Goal: Transaction & Acquisition: Purchase product/service

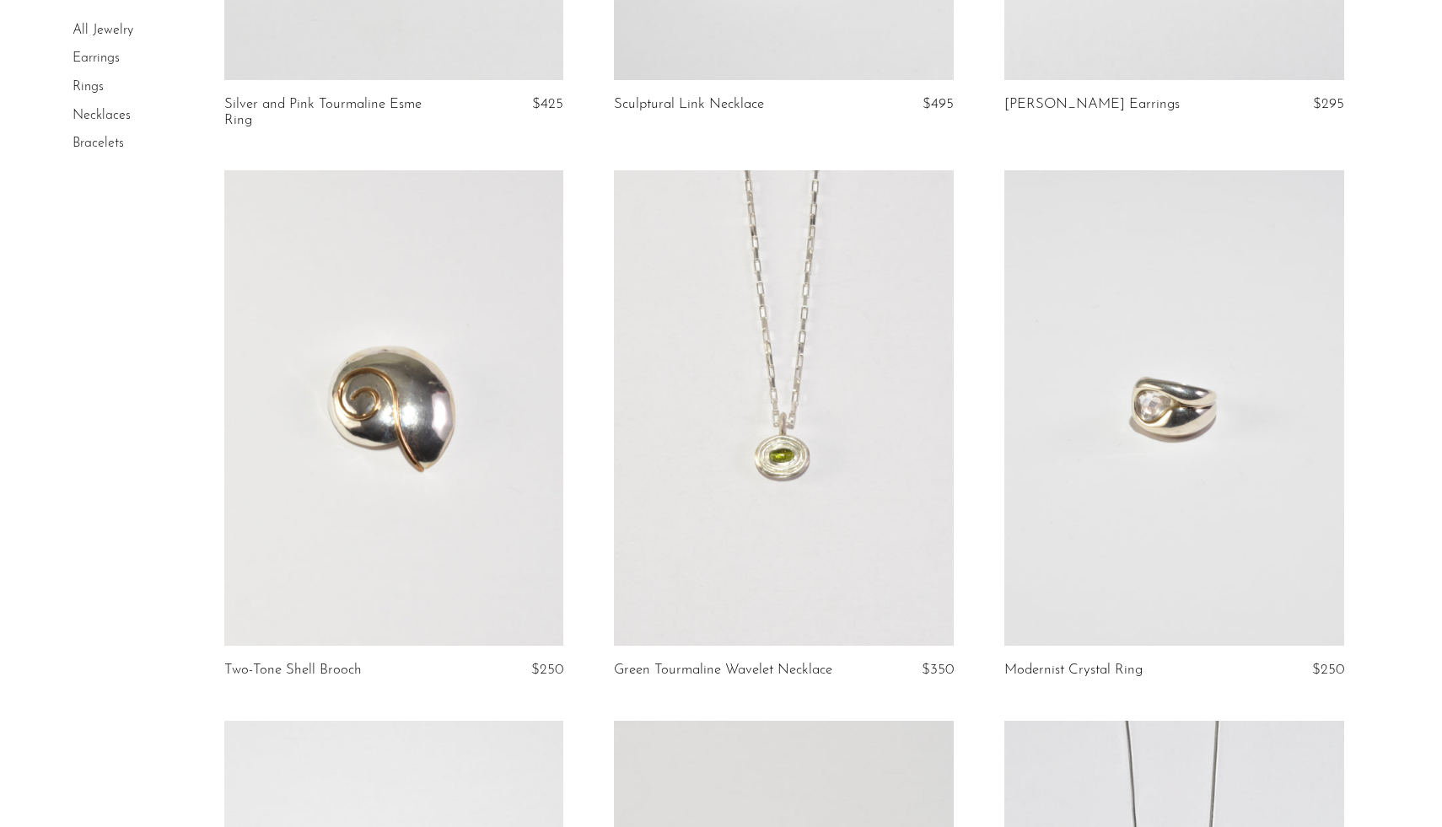
scroll to position [2938, 0]
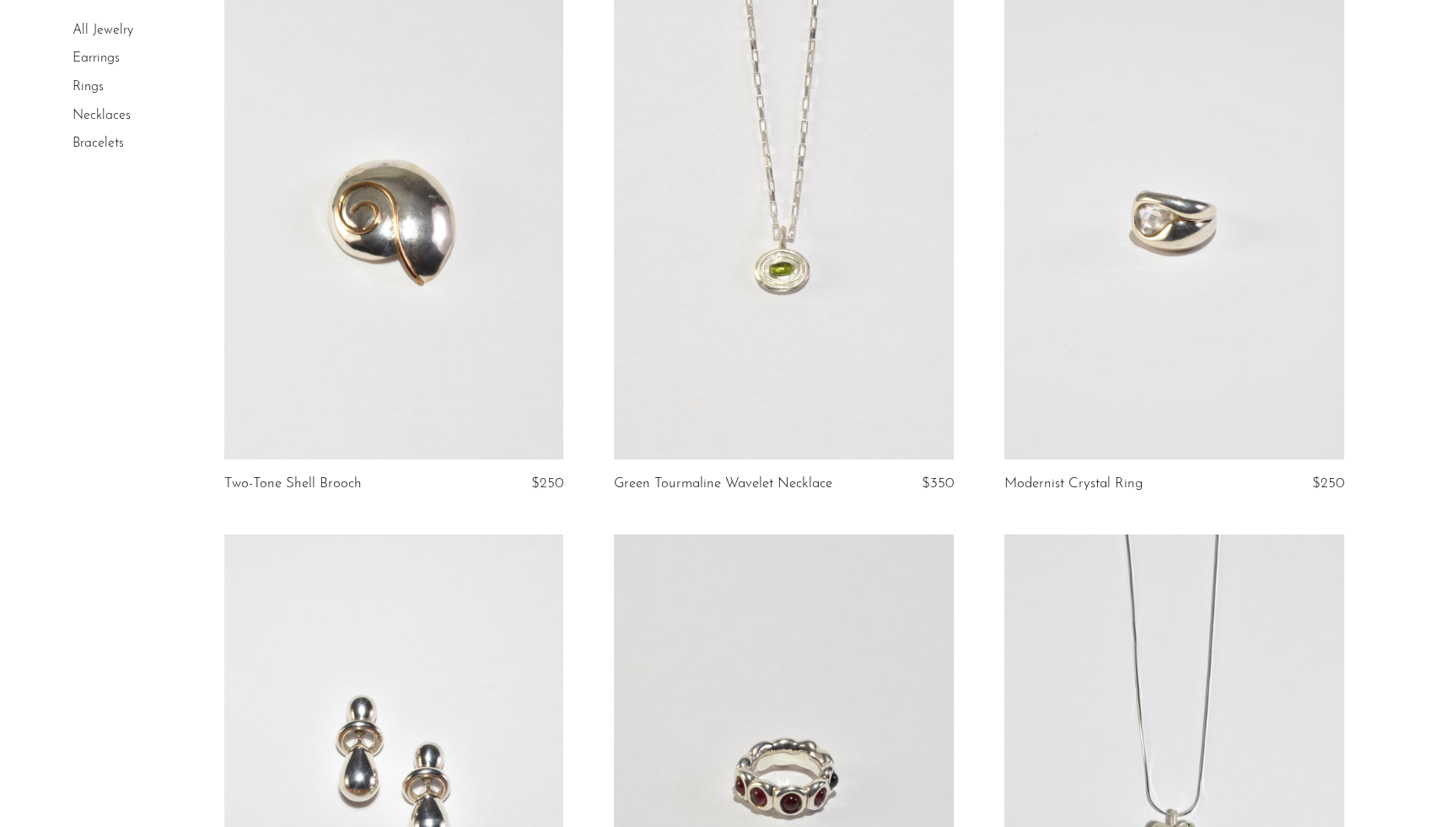
click at [1252, 206] on link at bounding box center [1174, 222] width 340 height 476
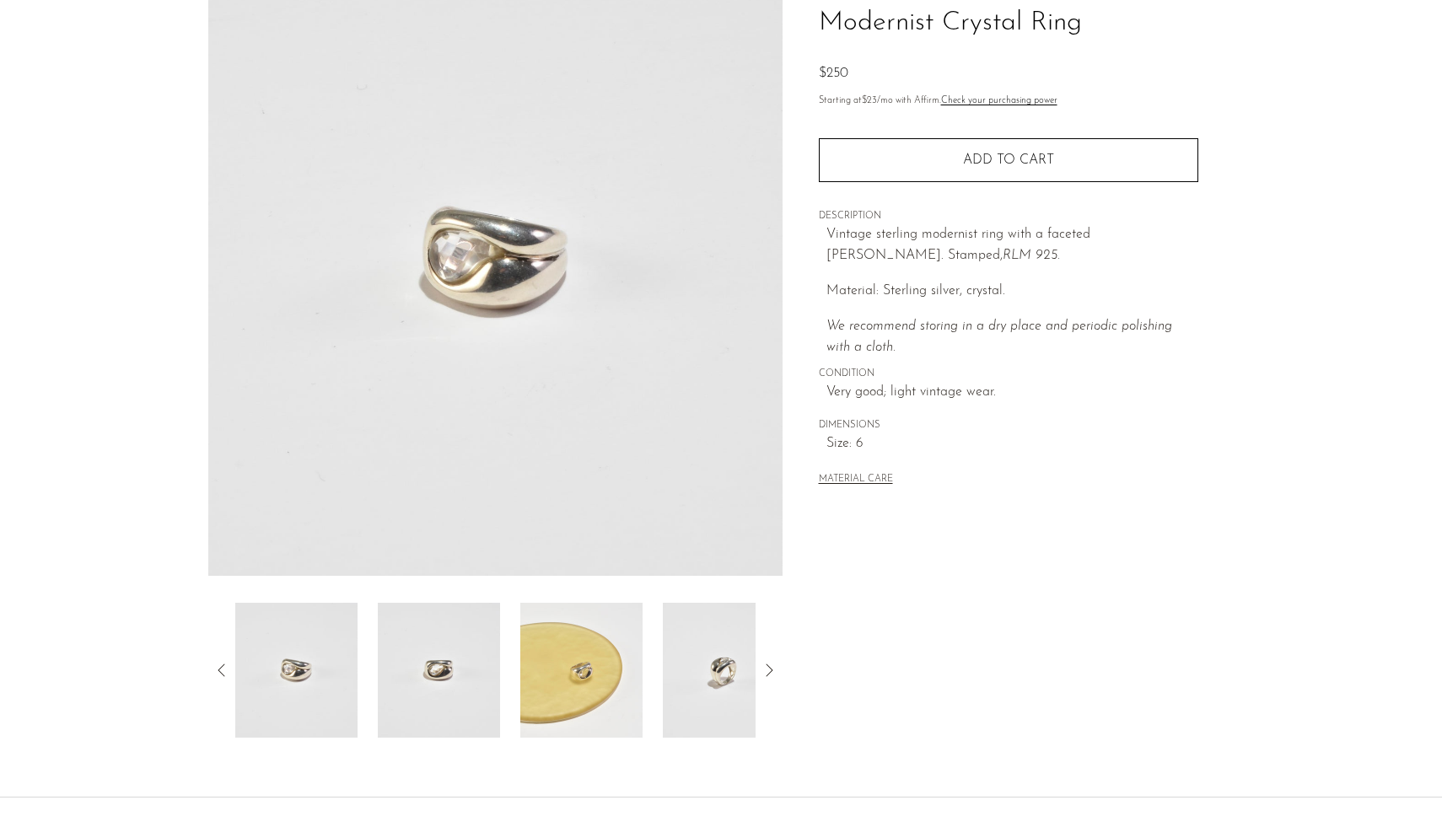
scroll to position [159, 0]
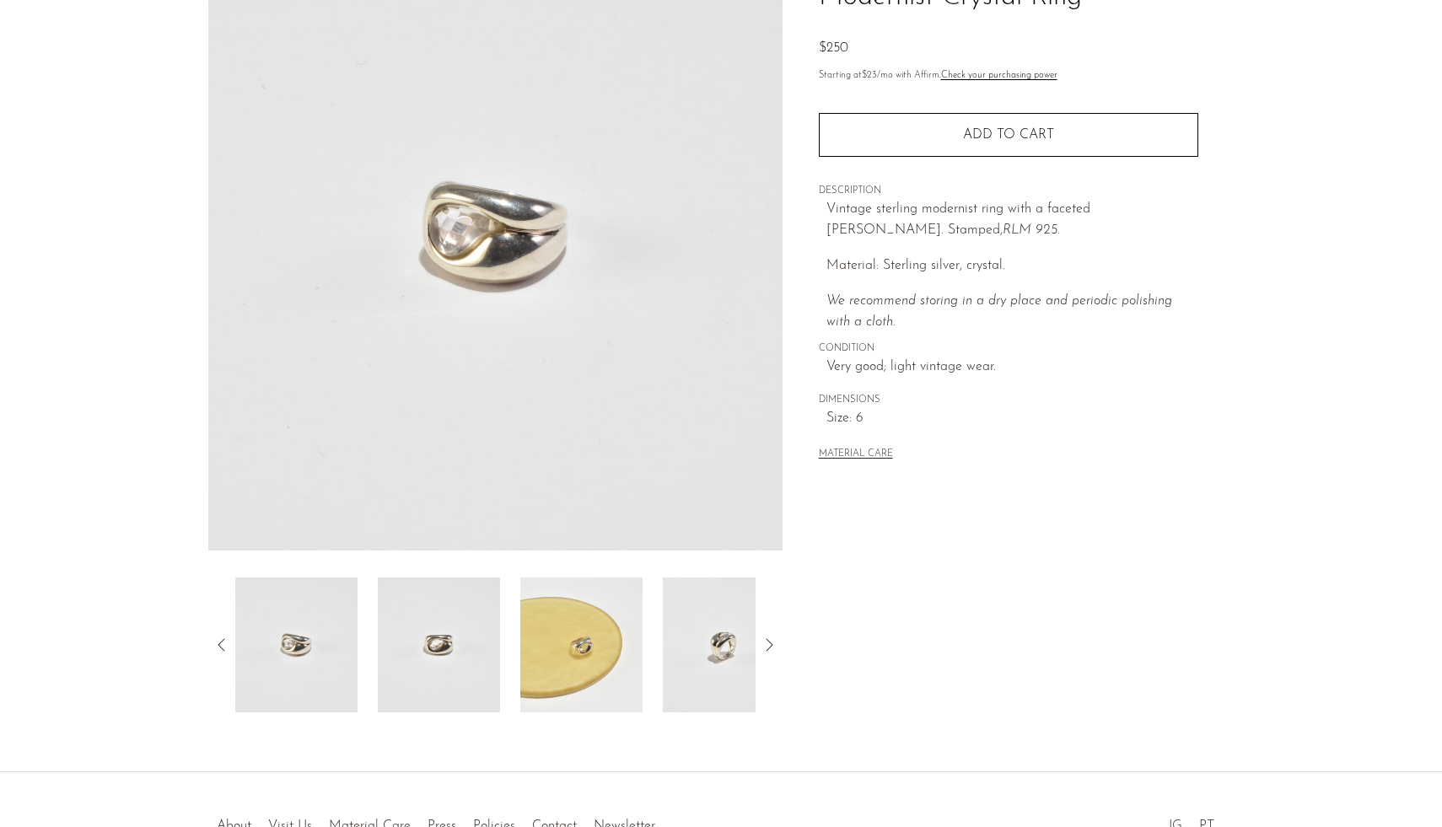
click at [440, 655] on img at bounding box center [439, 645] width 122 height 135
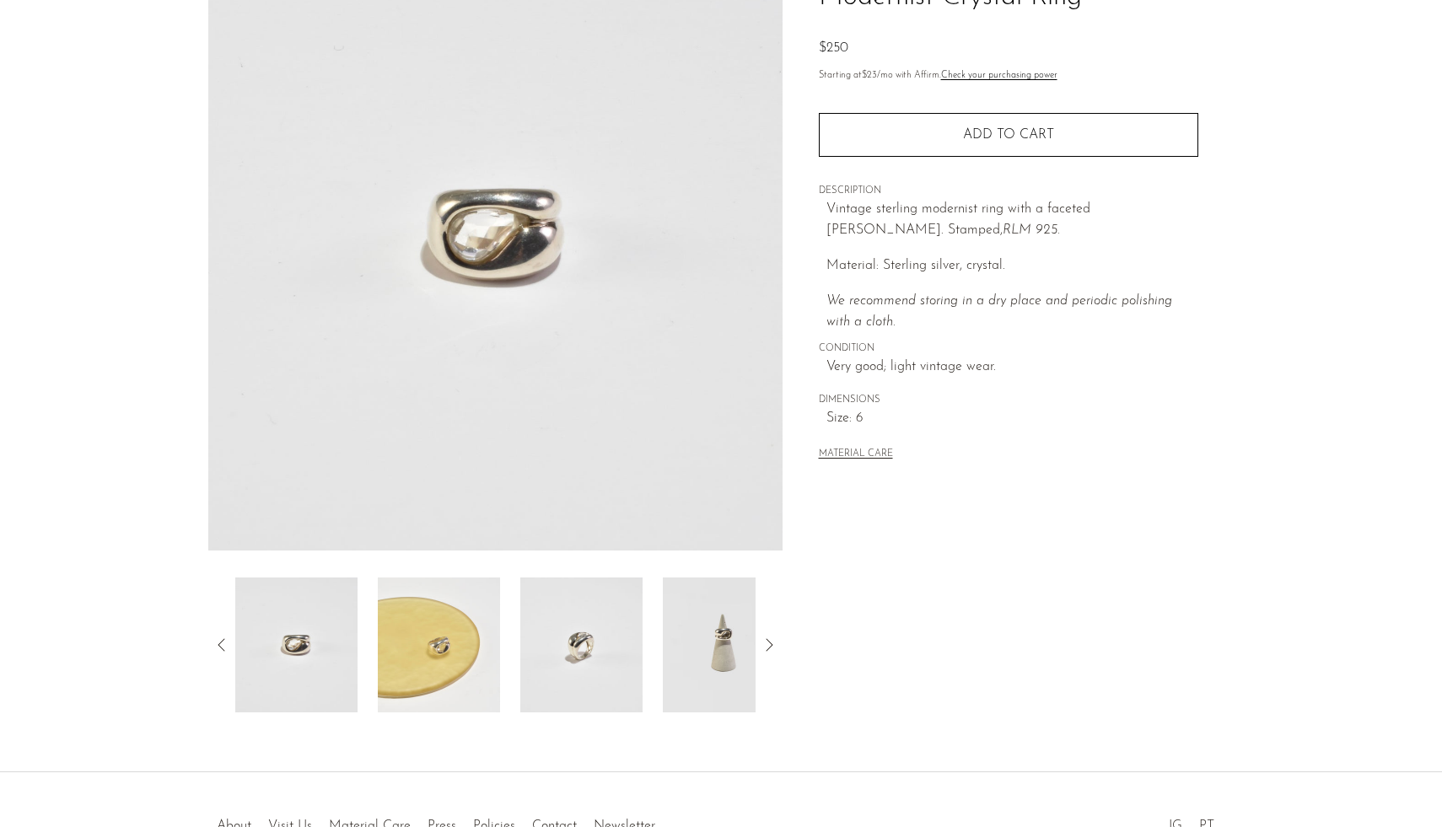
click at [484, 649] on img at bounding box center [439, 645] width 122 height 135
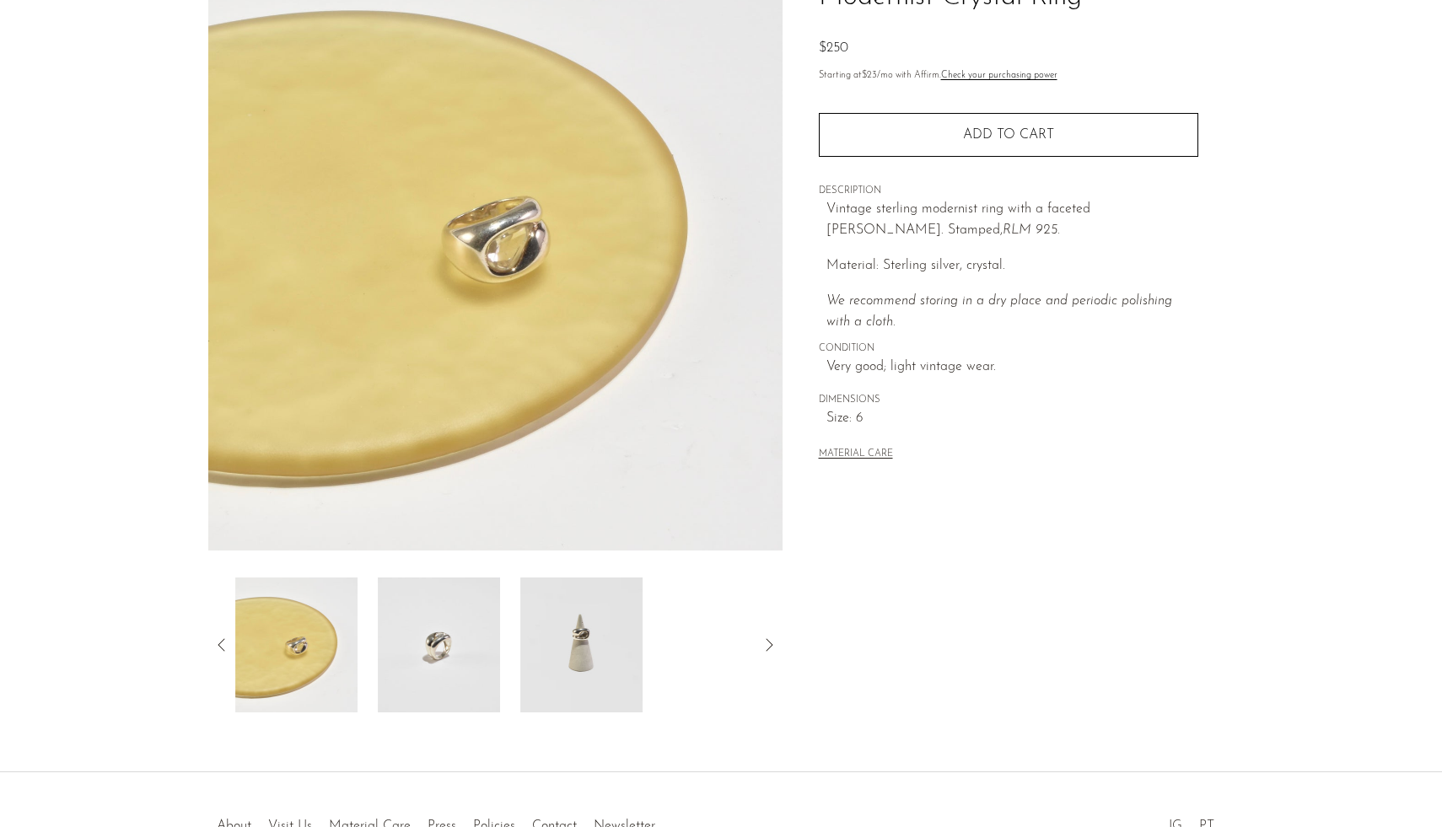
click at [509, 643] on div at bounding box center [495, 645] width 520 height 135
click at [558, 645] on img at bounding box center [581, 645] width 122 height 135
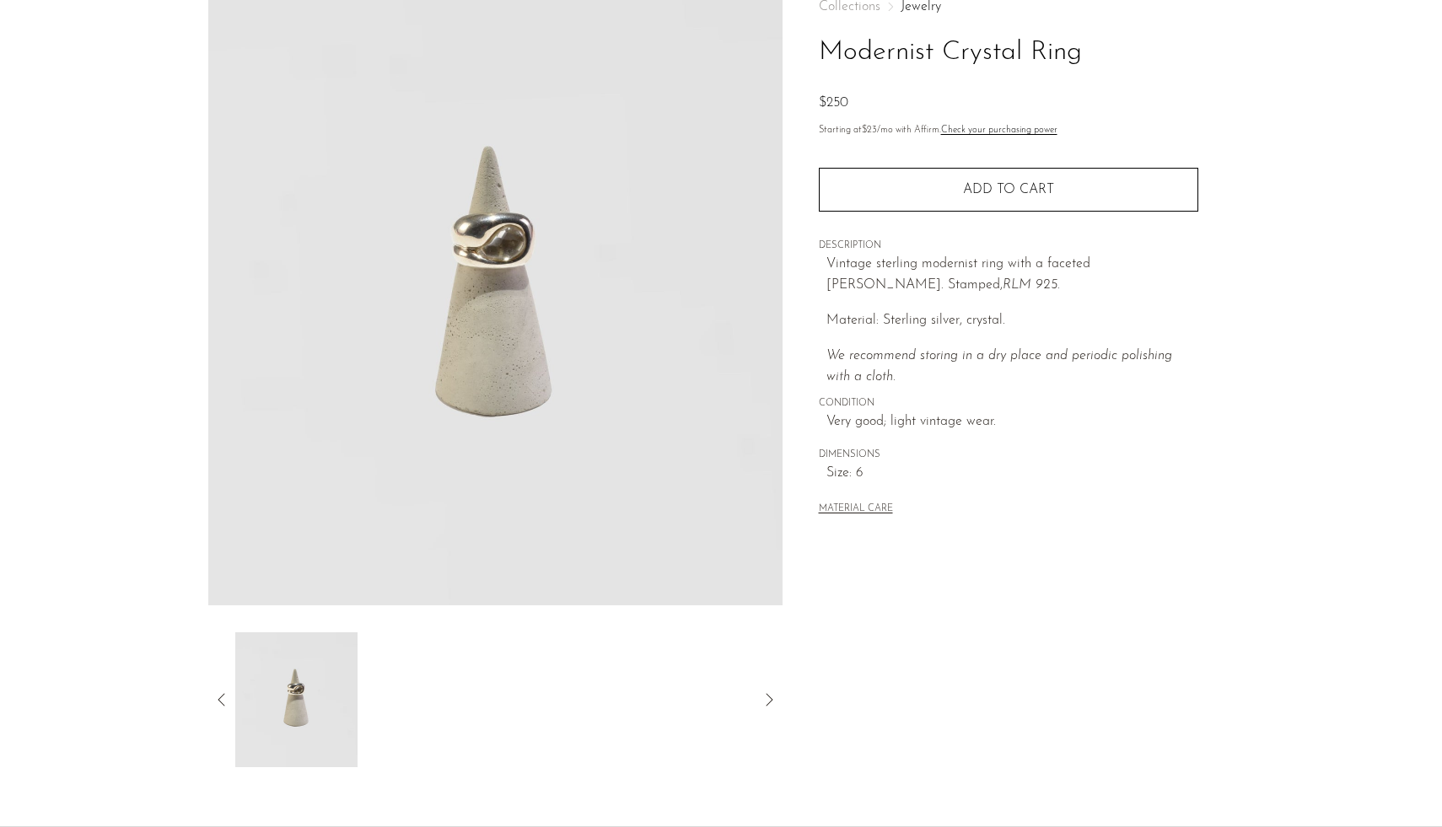
scroll to position [152, 0]
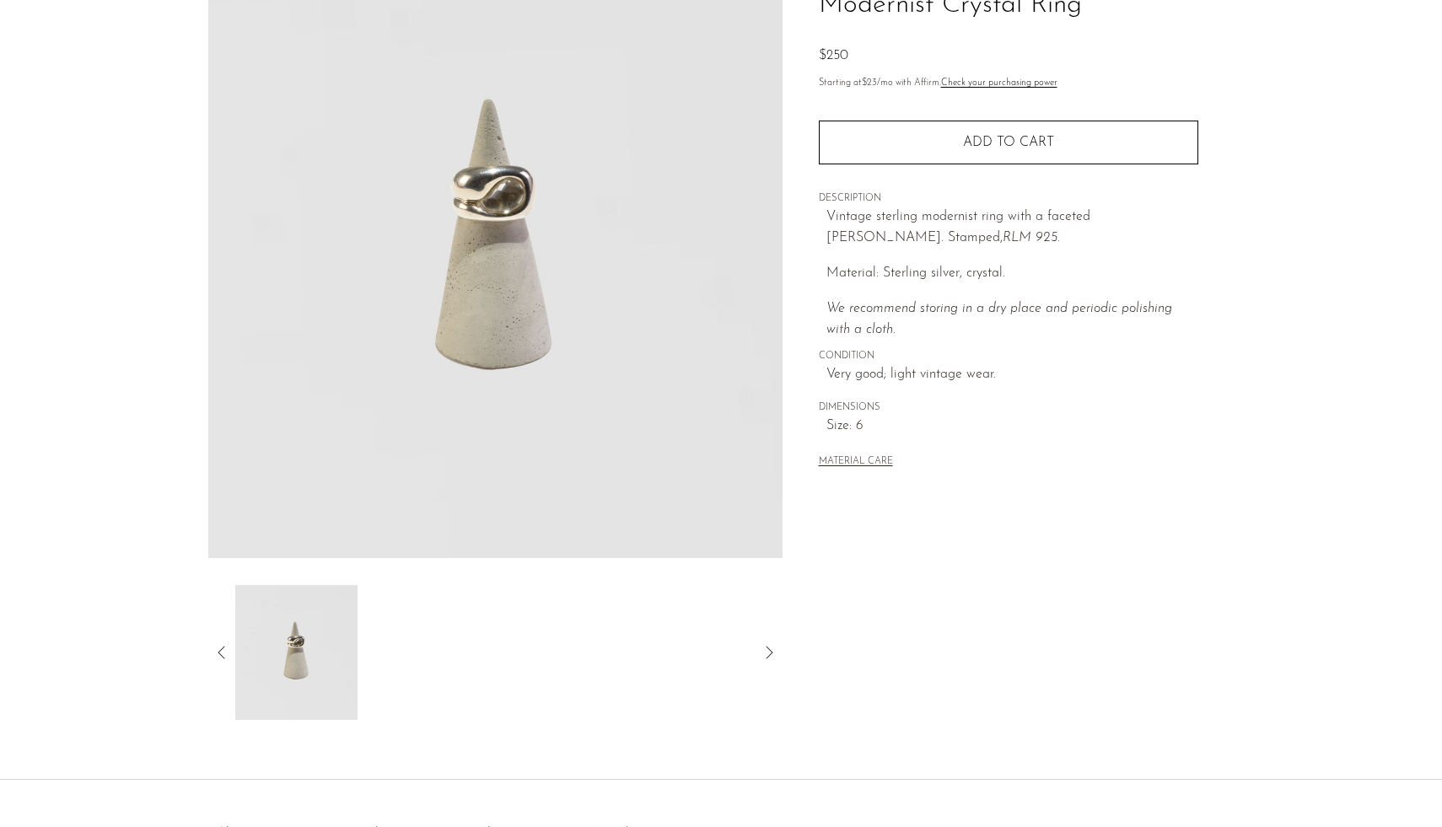
click at [191, 652] on article "Modernist Crystal Ring $250" at bounding box center [720, 323] width 1079 height 794
click at [217, 657] on icon at bounding box center [222, 653] width 20 height 20
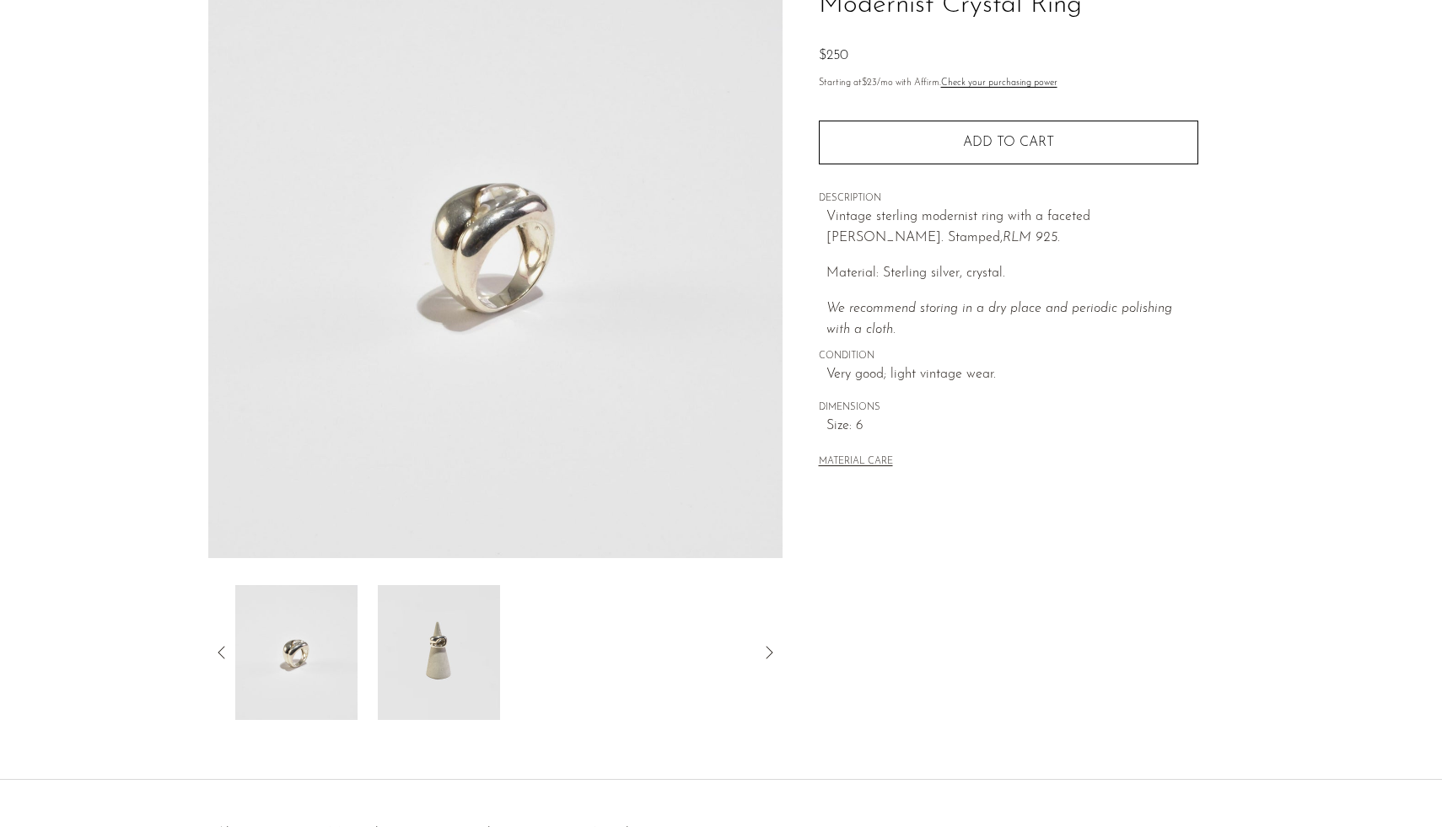
click at [352, 648] on img at bounding box center [296, 652] width 122 height 135
click at [227, 649] on icon at bounding box center [222, 653] width 20 height 20
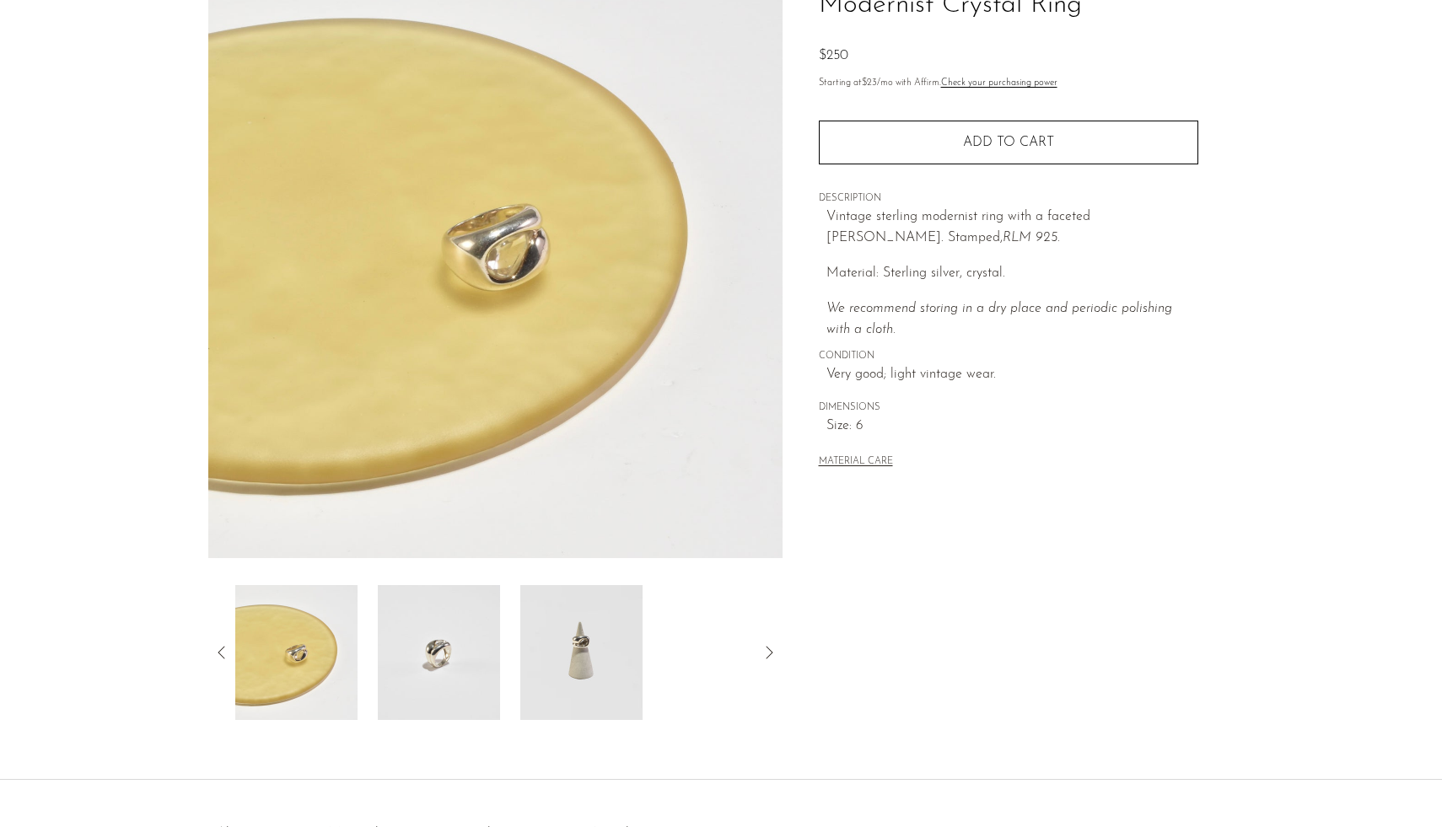
click at [281, 645] on img at bounding box center [296, 652] width 122 height 135
click at [209, 649] on div at bounding box center [495, 652] width 574 height 135
click at [224, 654] on icon at bounding box center [222, 653] width 20 height 20
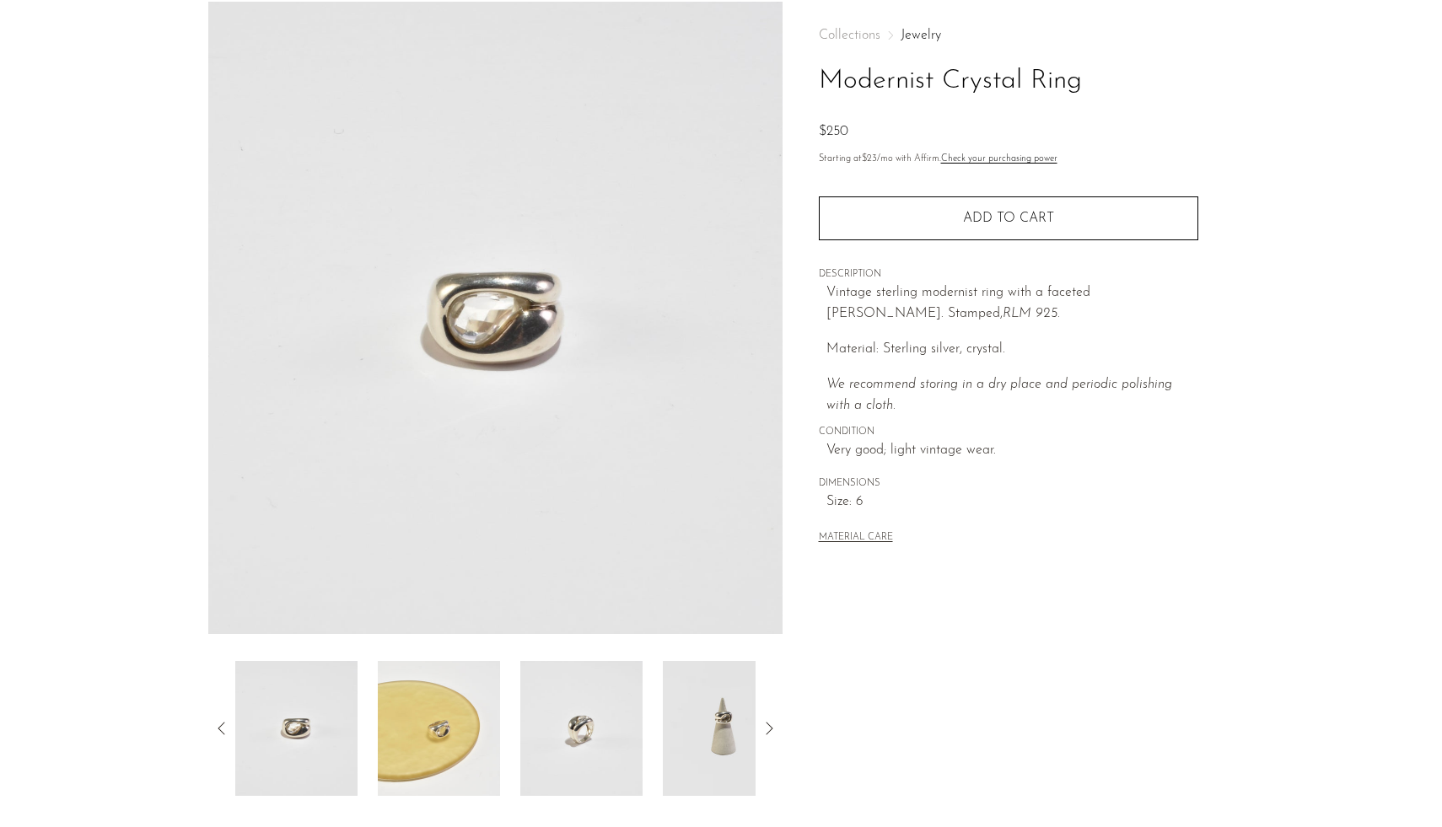
scroll to position [0, 0]
